Goal: Transaction & Acquisition: Purchase product/service

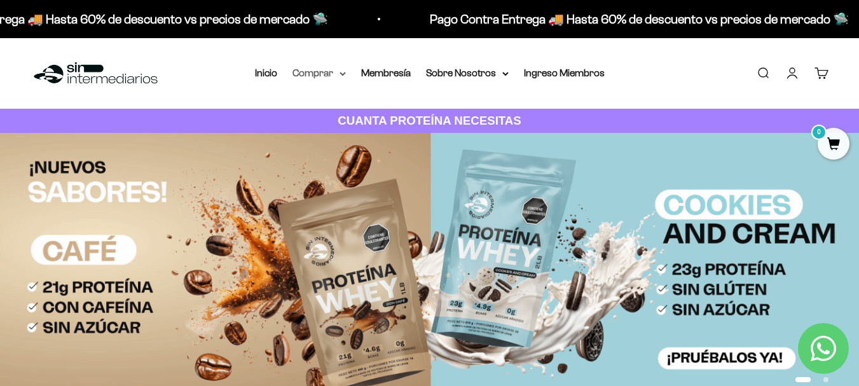
click at [332, 72] on summary "Comprar" at bounding box center [318, 73] width 53 height 17
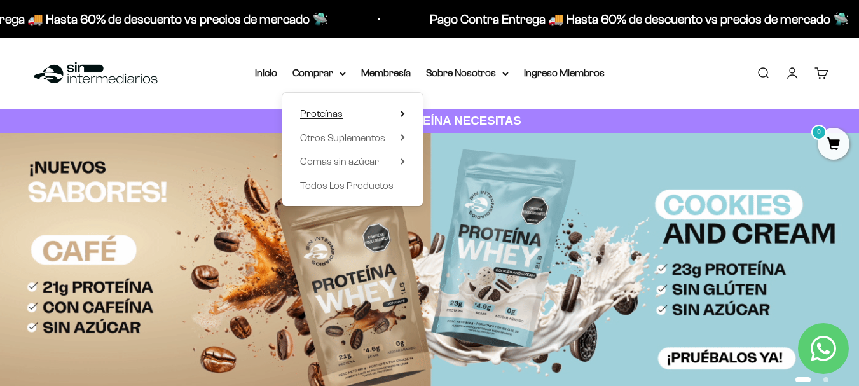
click at [404, 114] on icon at bounding box center [402, 113] width 3 height 5
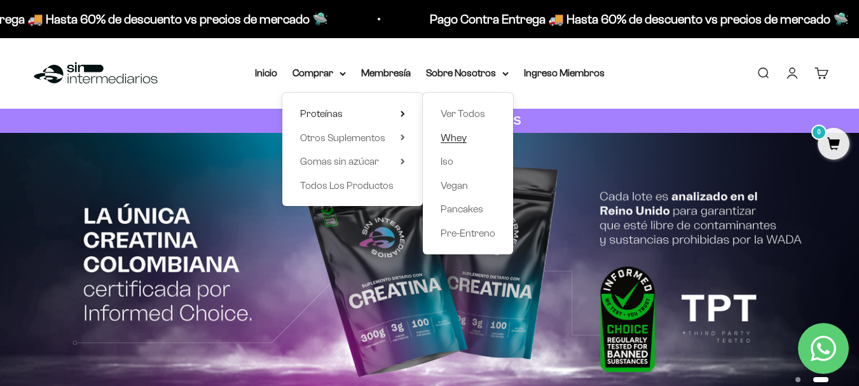
click at [453, 136] on span "Whey" at bounding box center [454, 137] width 26 height 11
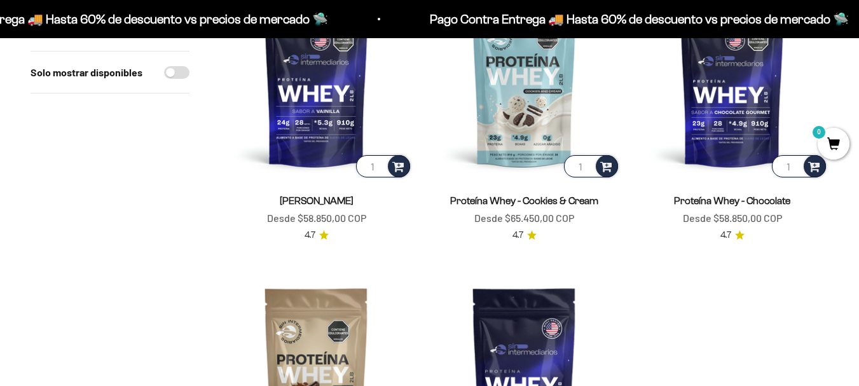
scroll to position [221, 0]
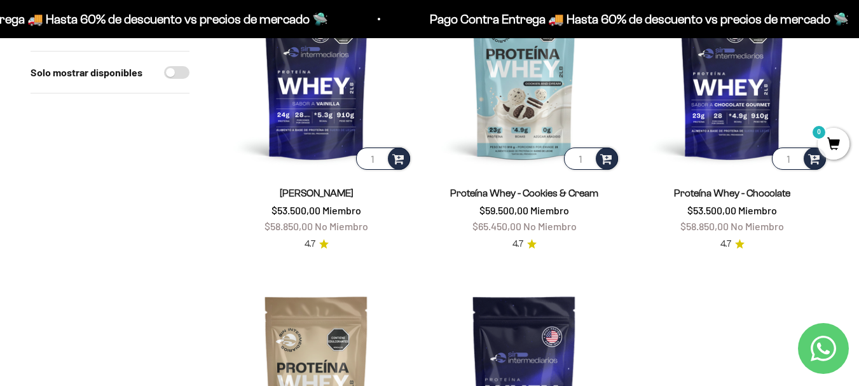
click at [504, 195] on link "Proteína Whey - Cookies & Cream" at bounding box center [524, 193] width 148 height 11
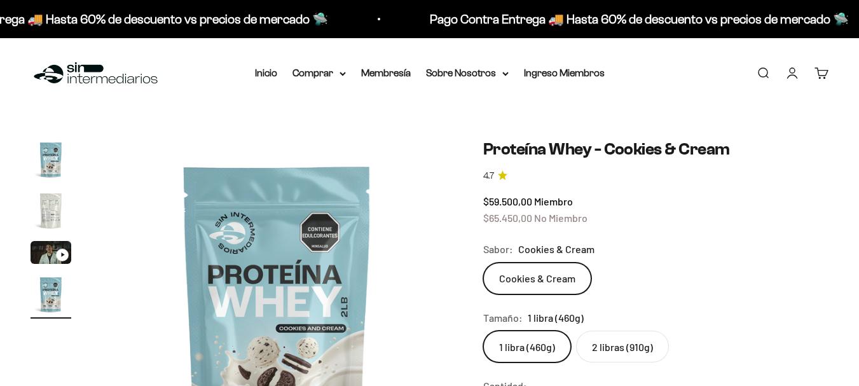
click at [616, 331] on label "2 libras (910g)" at bounding box center [622, 347] width 93 height 32
click at [483, 330] on input "2 libras (910g)" at bounding box center [482, 330] width 1 height 1
radio input "true"
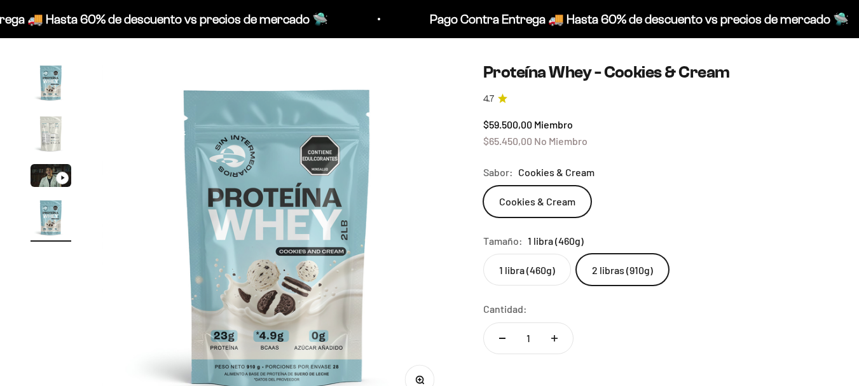
scroll to position [0, 1075]
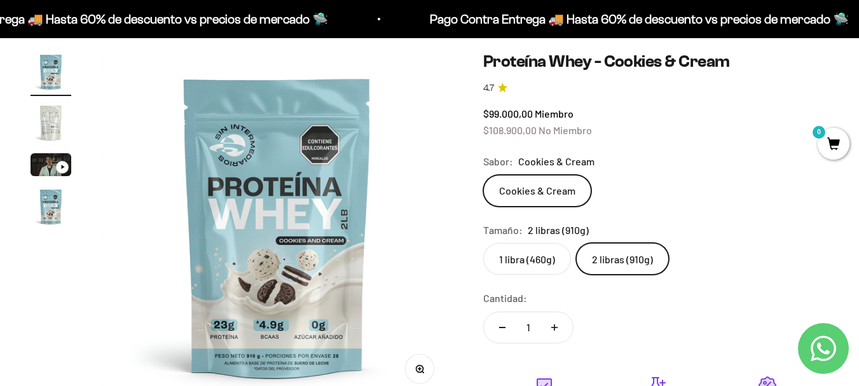
scroll to position [87, 0]
click at [346, 284] on img at bounding box center [277, 227] width 351 height 351
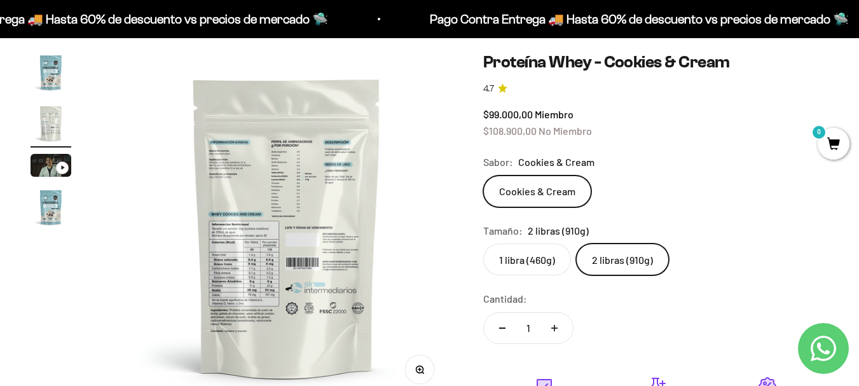
scroll to position [0, 359]
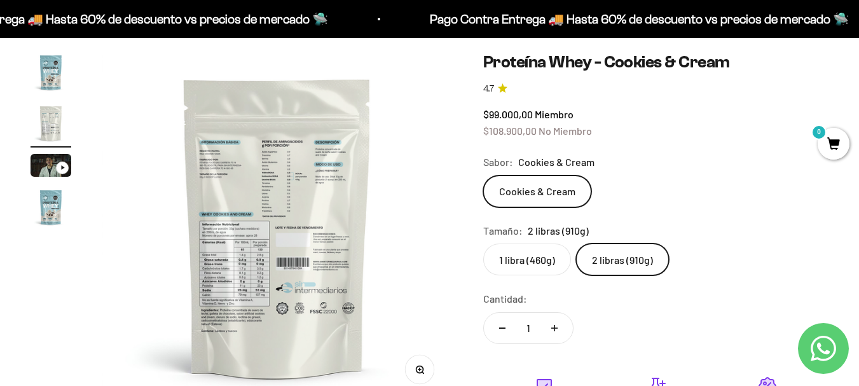
click at [52, 85] on img "Ir al artículo 1" at bounding box center [51, 72] width 41 height 41
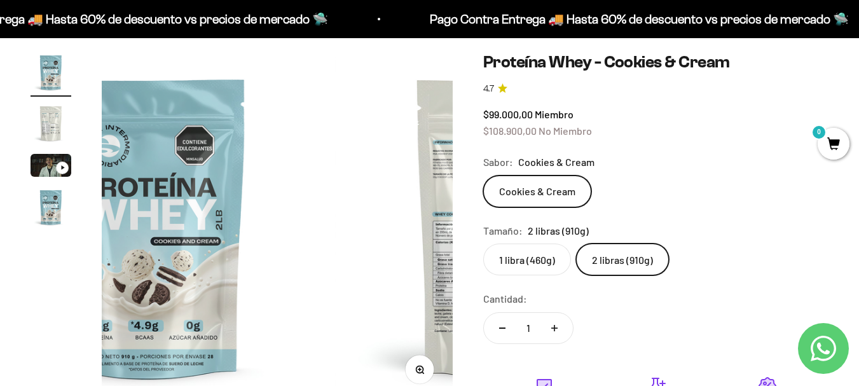
scroll to position [0, 0]
